Goal: Task Accomplishment & Management: Manage account settings

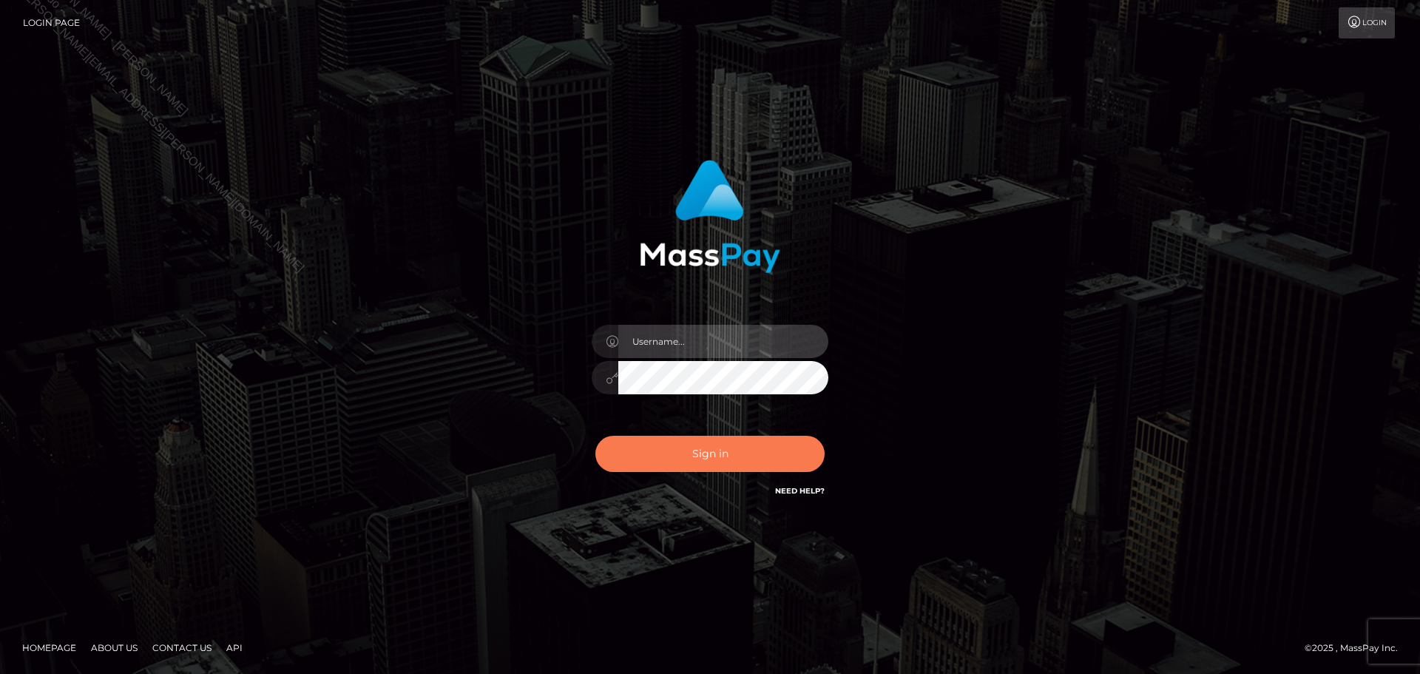
type input "[PERSON_NAME].B2Spin"
click at [704, 465] on button "Sign in" at bounding box center [709, 453] width 229 height 36
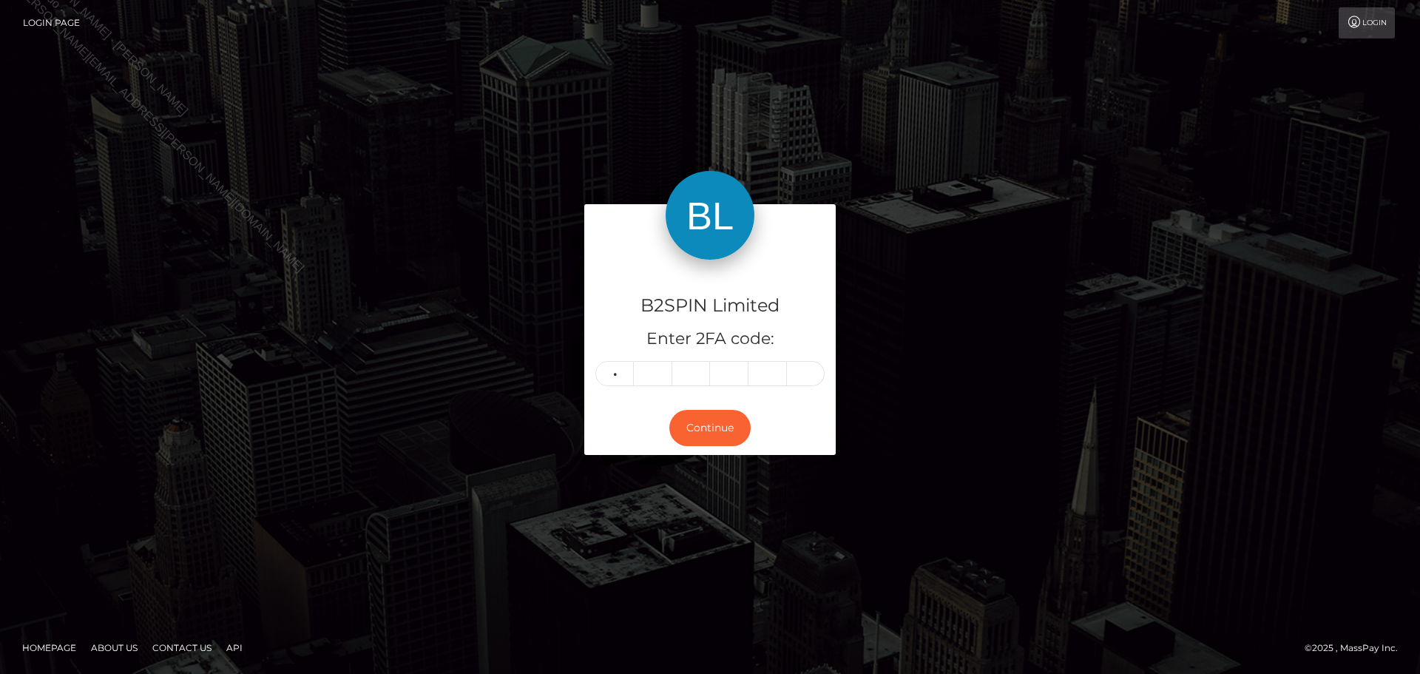
type input "1"
type input "3"
type input "9"
type input "7"
type input "3"
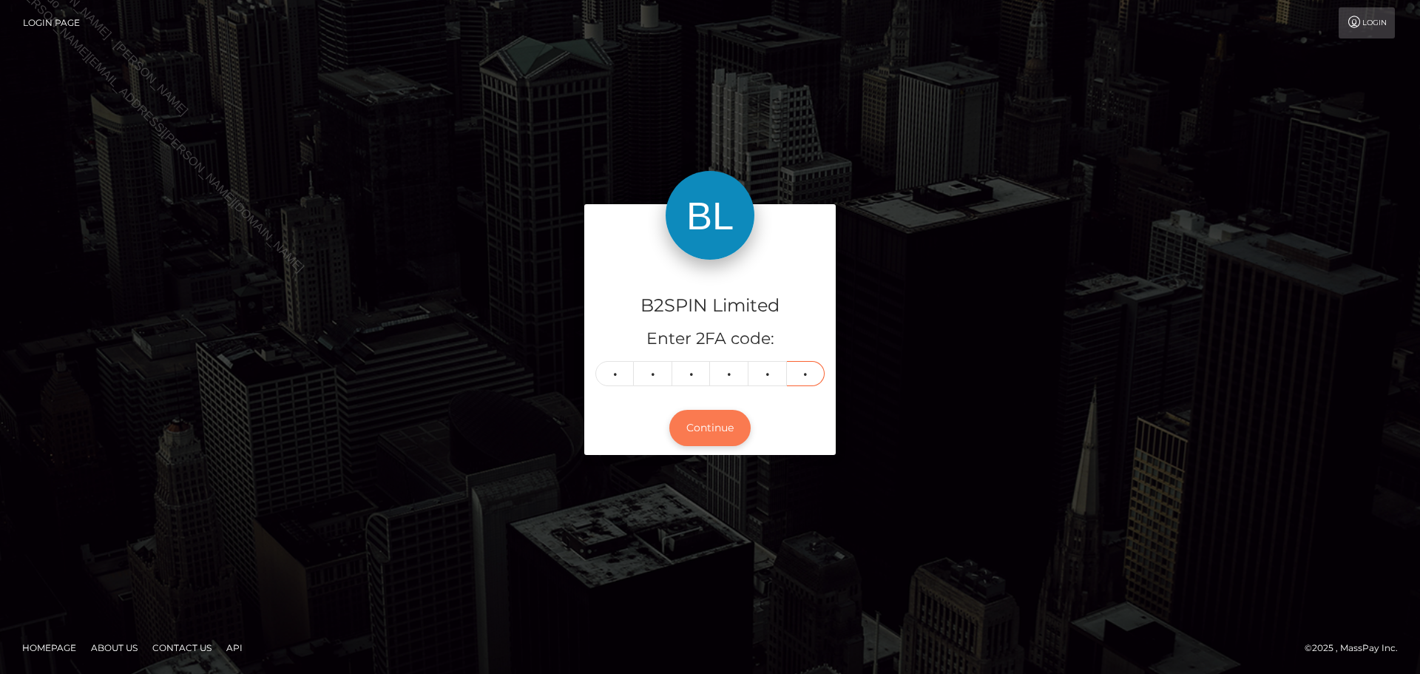
type input "7"
click at [725, 430] on button "Continue" at bounding box center [709, 428] width 81 height 36
click at [721, 430] on button "Continue" at bounding box center [709, 428] width 81 height 36
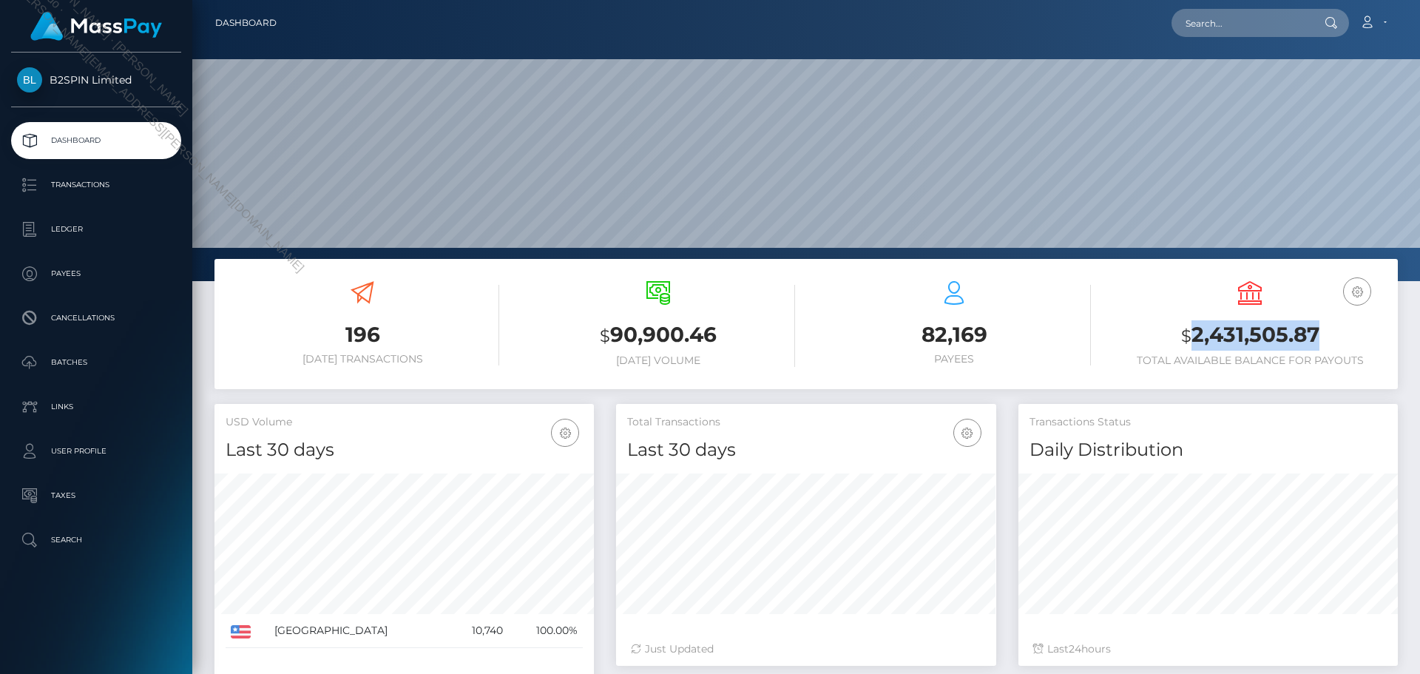
scroll to position [262, 380]
click at [1234, 331] on h3 "$ 2,431,505.87" at bounding box center [1250, 335] width 274 height 30
